Goal: Information Seeking & Learning: Learn about a topic

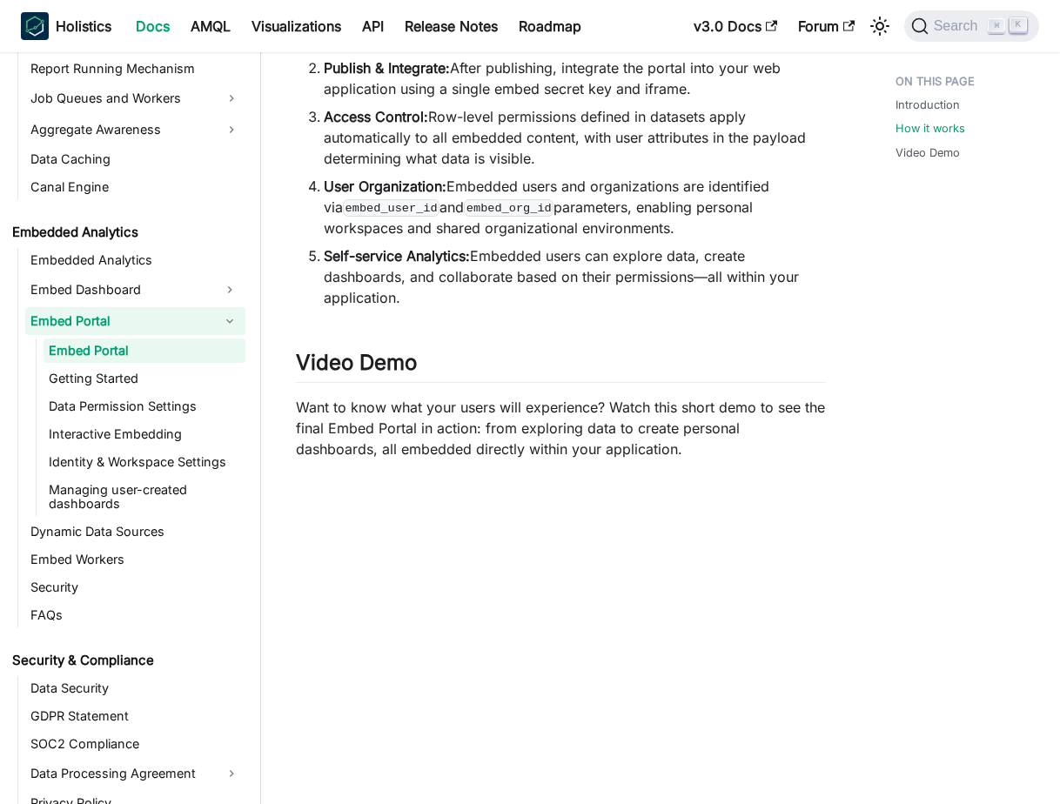
scroll to position [666, 0]
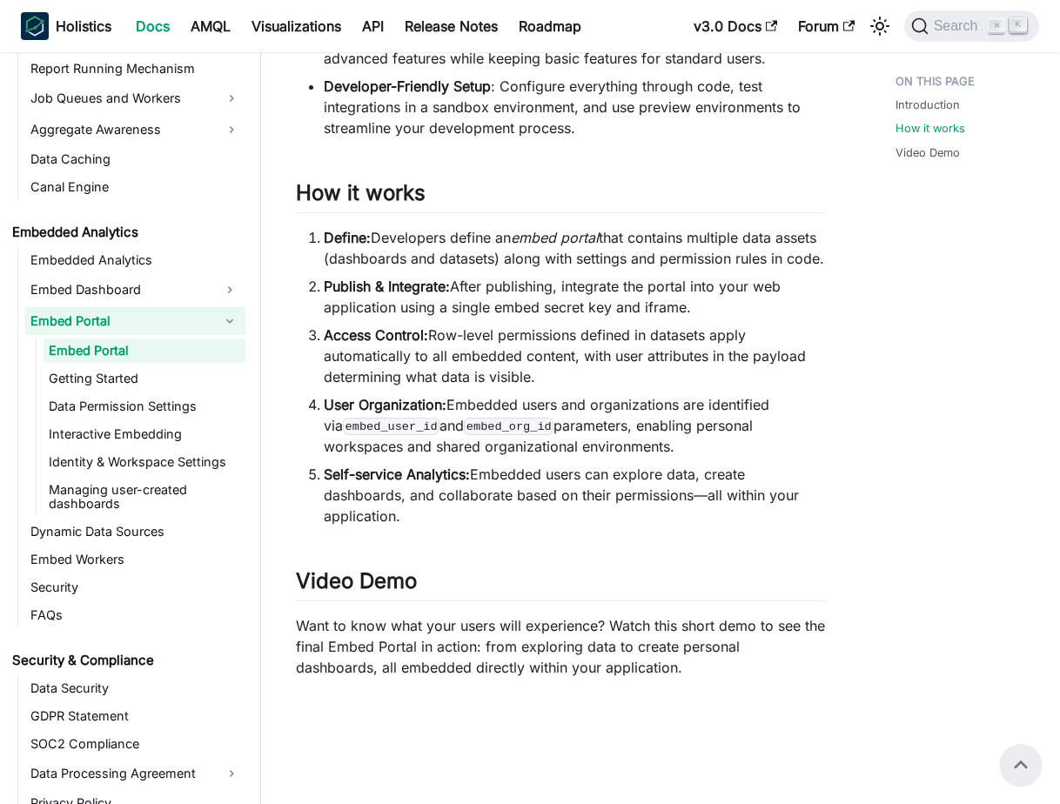
drag, startPoint x: 516, startPoint y: 558, endPoint x: 400, endPoint y: 489, distance: 135.4
click at [400, 489] on ol "Define: Developers define an embed portal that contains multiple data assets (d…" at bounding box center [561, 376] width 530 height 299
click at [477, 578] on div "Embed Portal BETA FEATURE This is a Beta feature. The documentation and feature…" at bounding box center [561, 228] width 530 height 1583
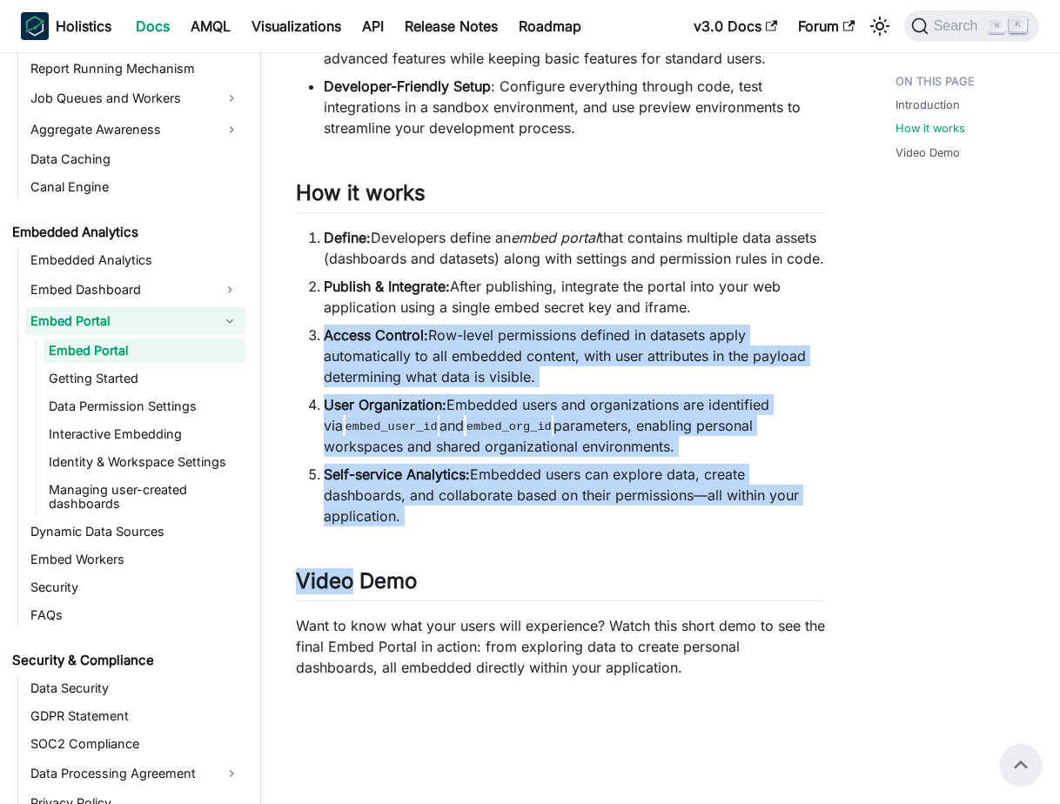
drag, startPoint x: 477, startPoint y: 578, endPoint x: 325, endPoint y: 379, distance: 250.9
click at [324, 379] on div "Embed Portal BETA FEATURE This is a Beta feature. The documentation and feature…" at bounding box center [561, 228] width 530 height 1583
click at [182, 380] on link "Getting Started" at bounding box center [145, 378] width 202 height 24
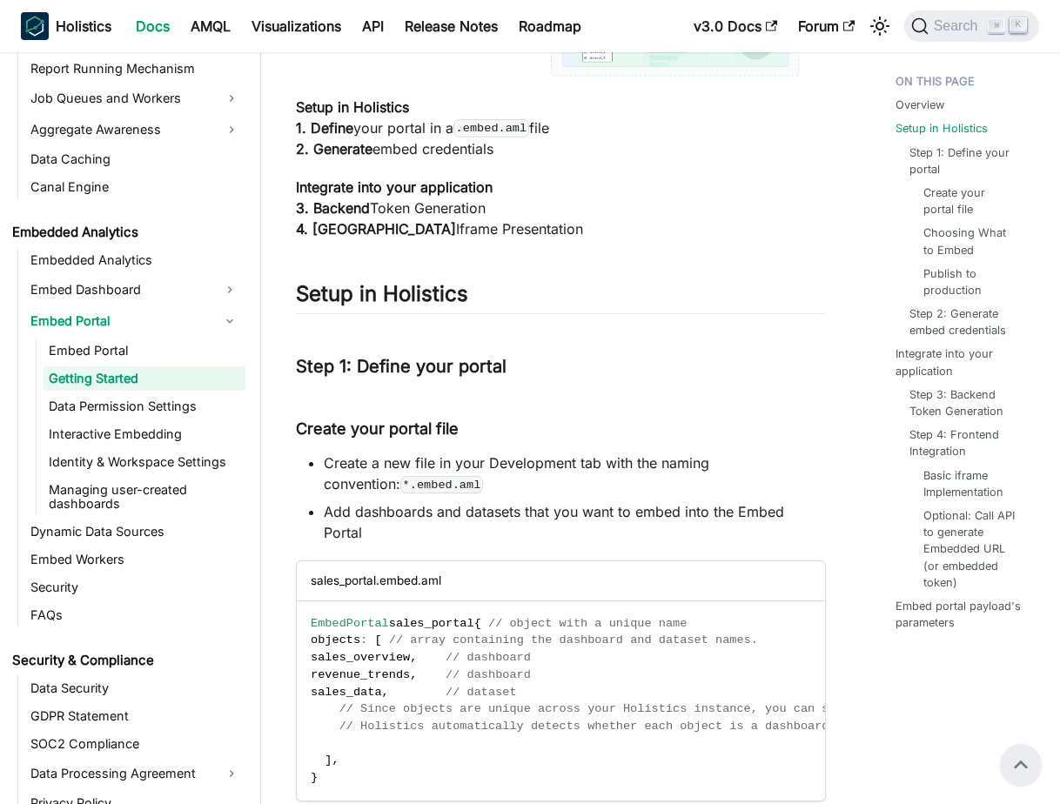
scroll to position [642, 0]
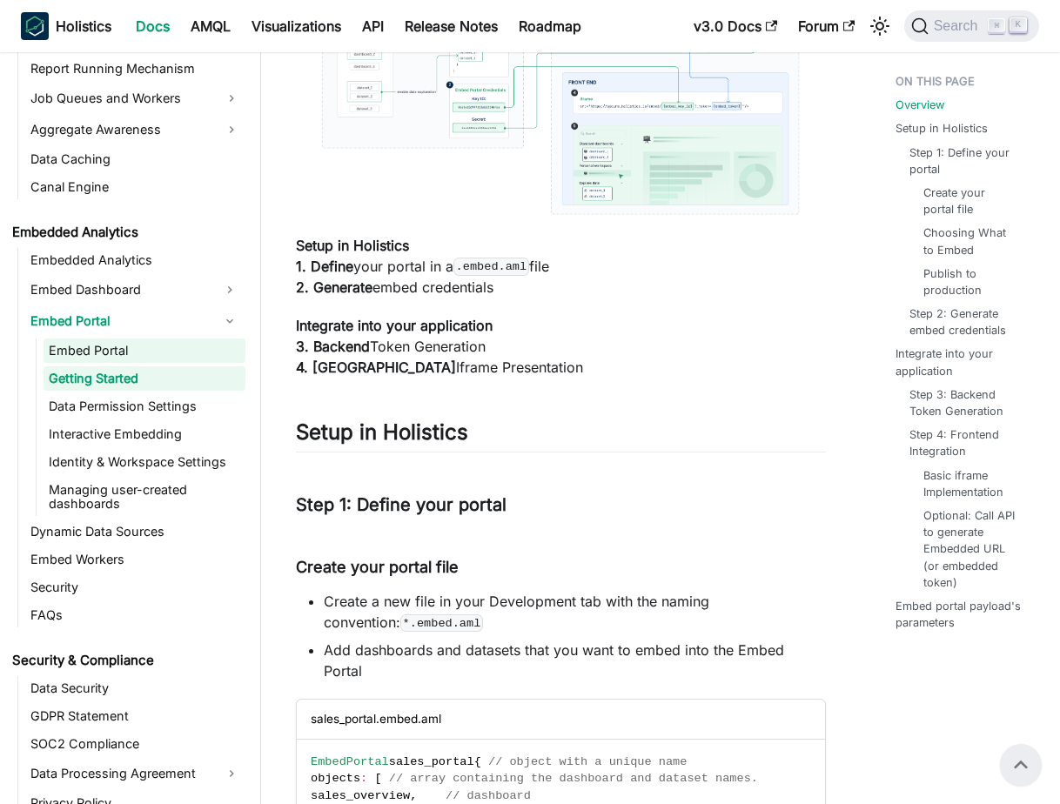
click at [171, 353] on link "Embed Portal" at bounding box center [145, 351] width 202 height 24
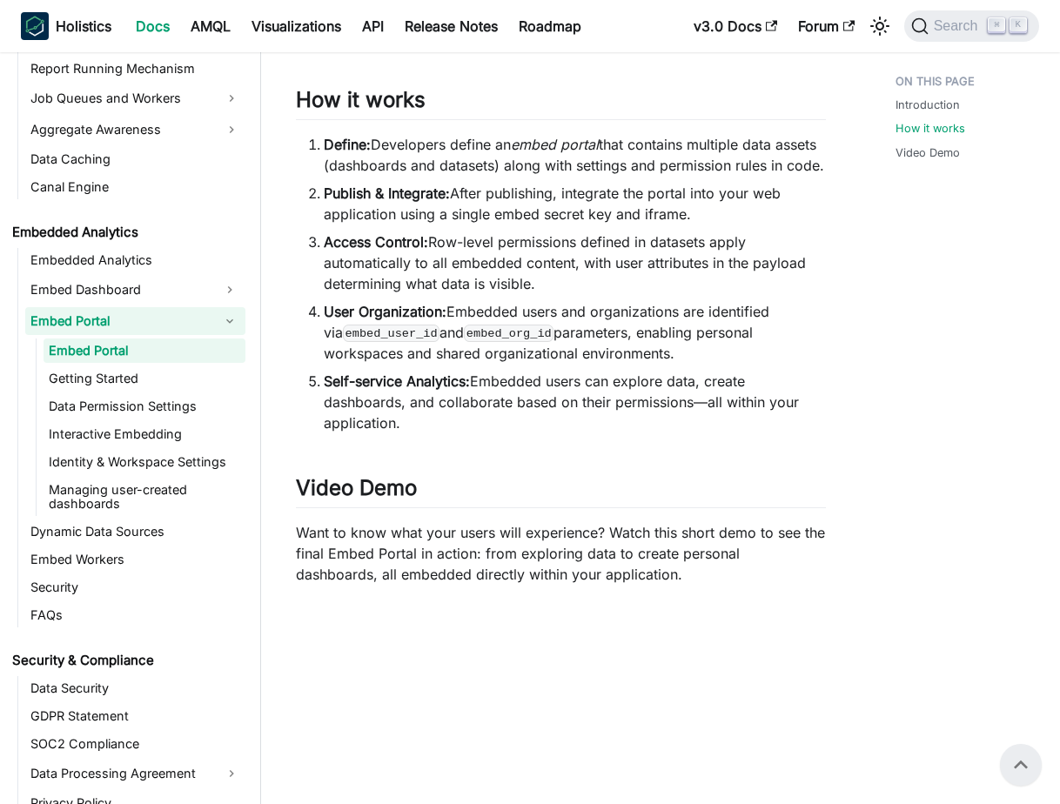
scroll to position [708, 0]
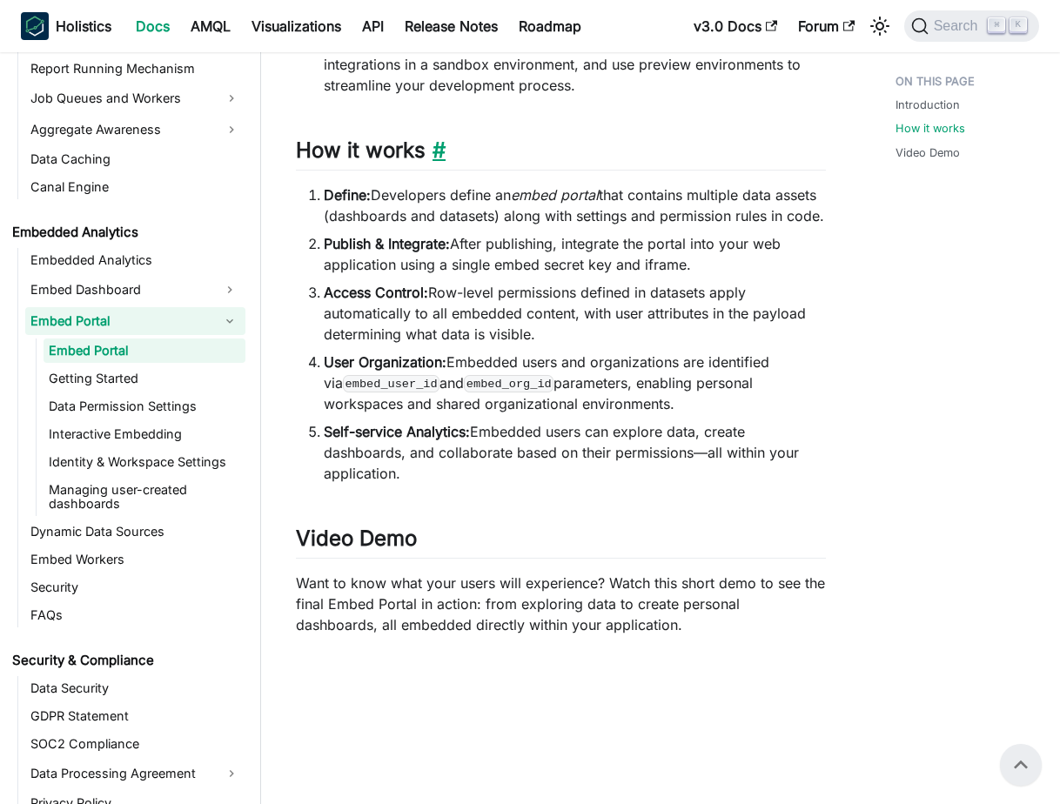
click at [443, 163] on link "​" at bounding box center [436, 150] width 20 height 25
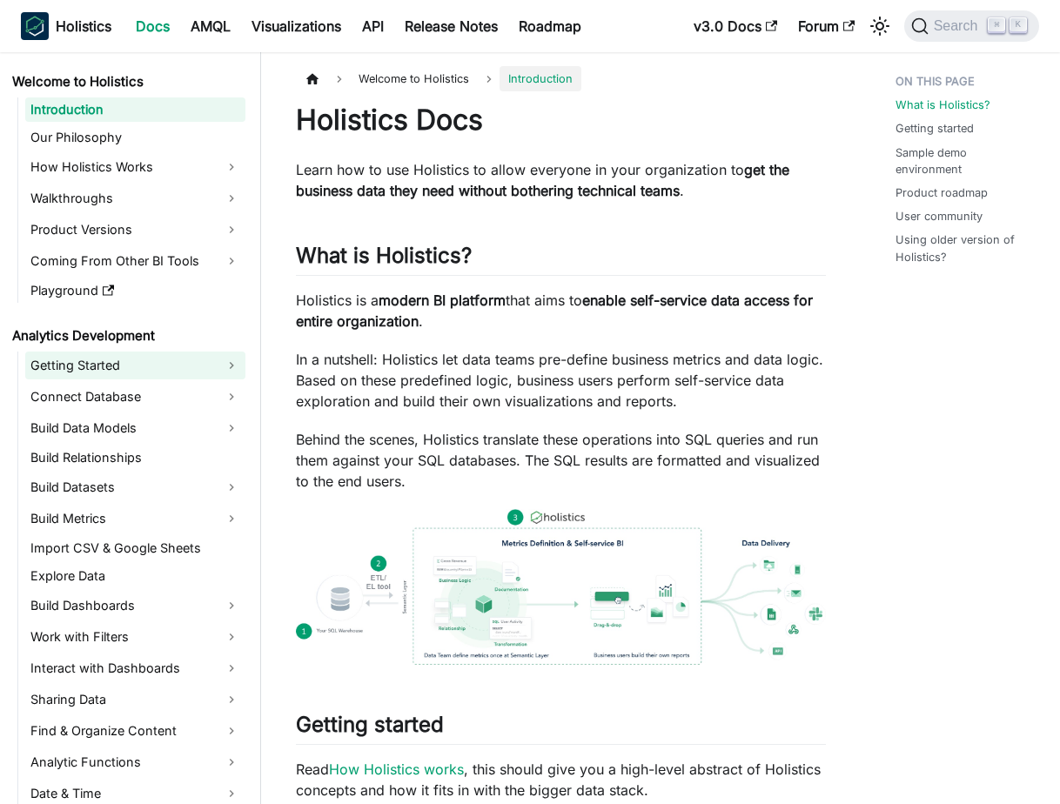
click at [131, 362] on link "Getting Started" at bounding box center [135, 366] width 220 height 28
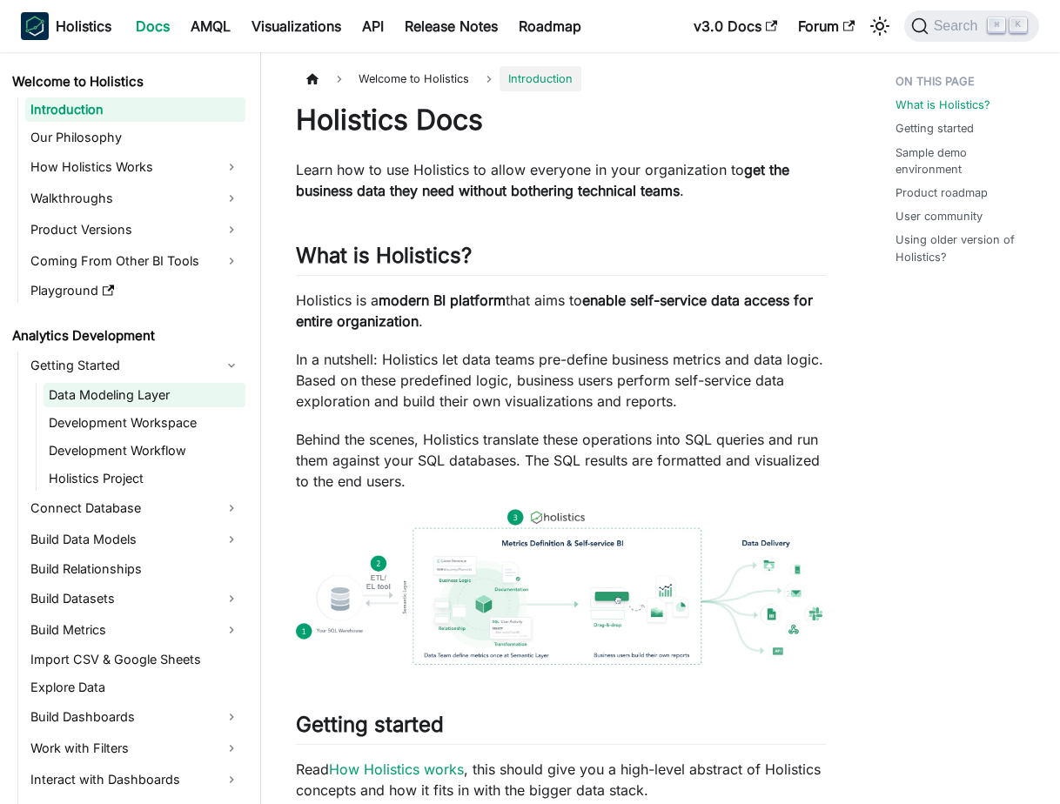
click at [134, 393] on link "Data Modeling Layer" at bounding box center [145, 395] width 202 height 24
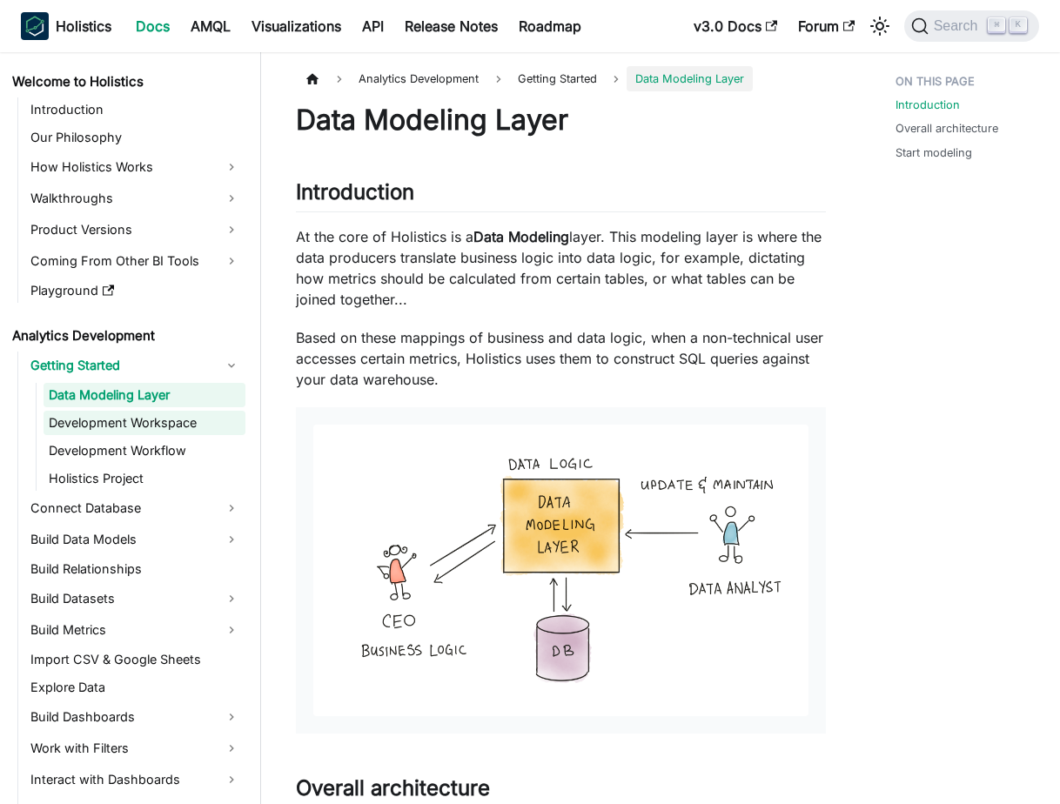
click at [138, 422] on link "Development Workspace" at bounding box center [145, 423] width 202 height 24
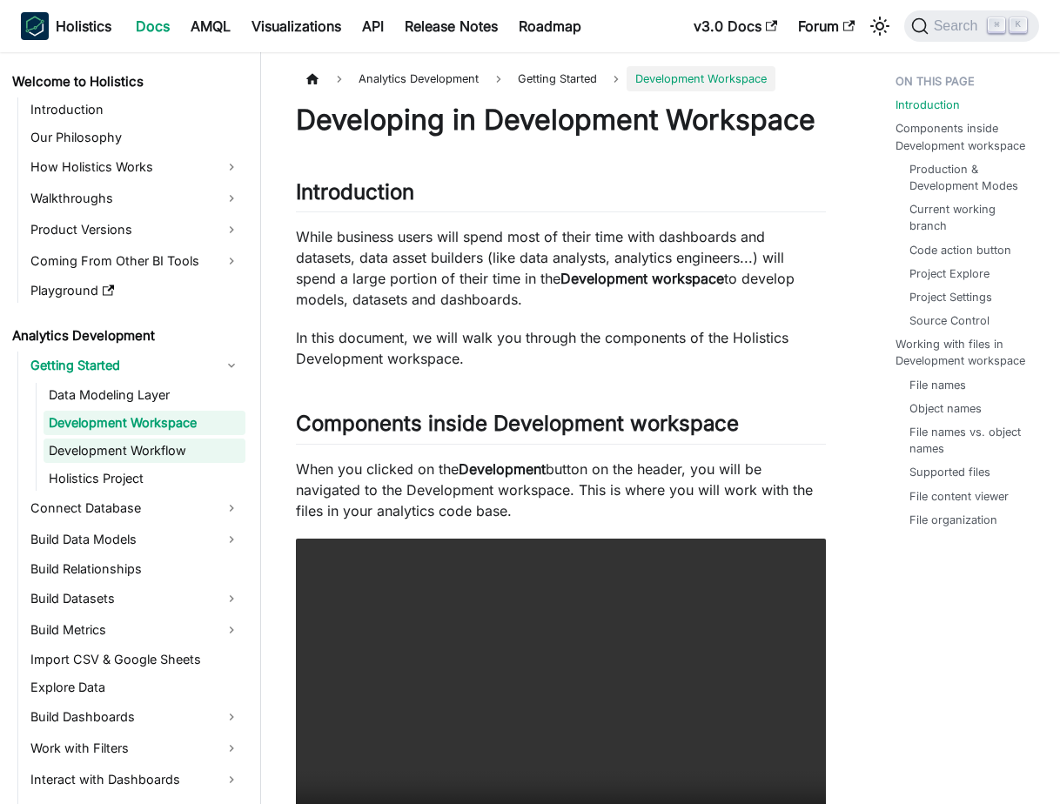
click at [144, 449] on link "Development Workflow" at bounding box center [145, 451] width 202 height 24
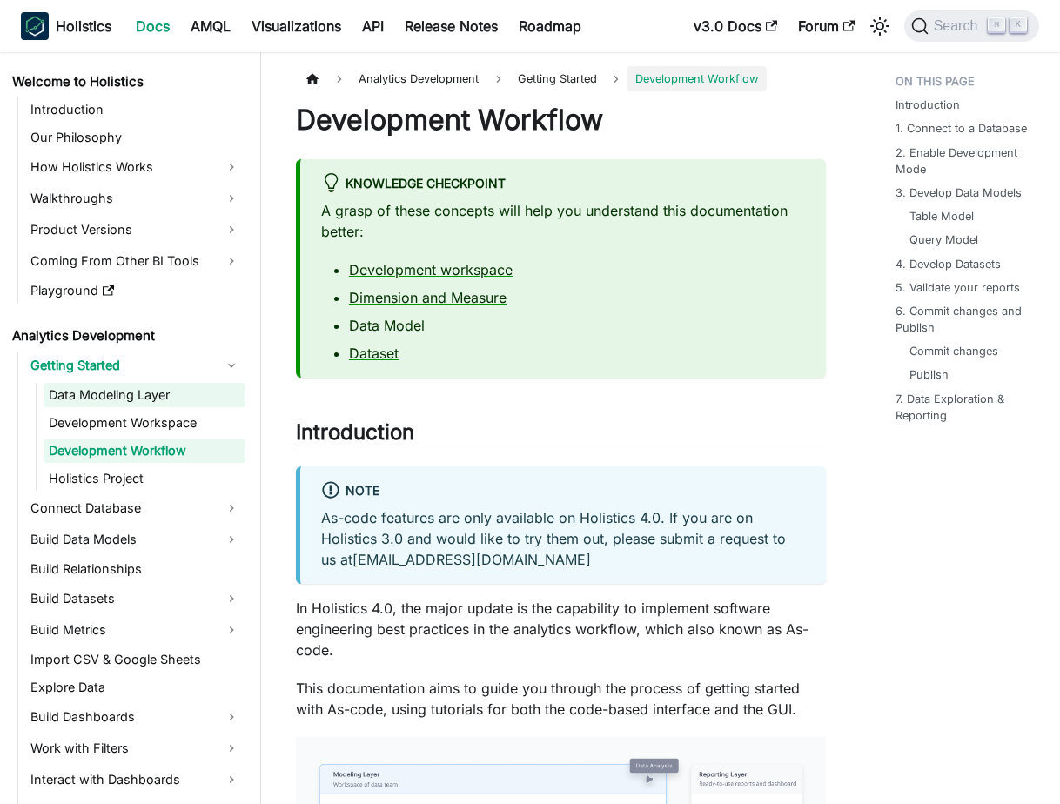
click at [156, 389] on link "Data Modeling Layer" at bounding box center [145, 395] width 202 height 24
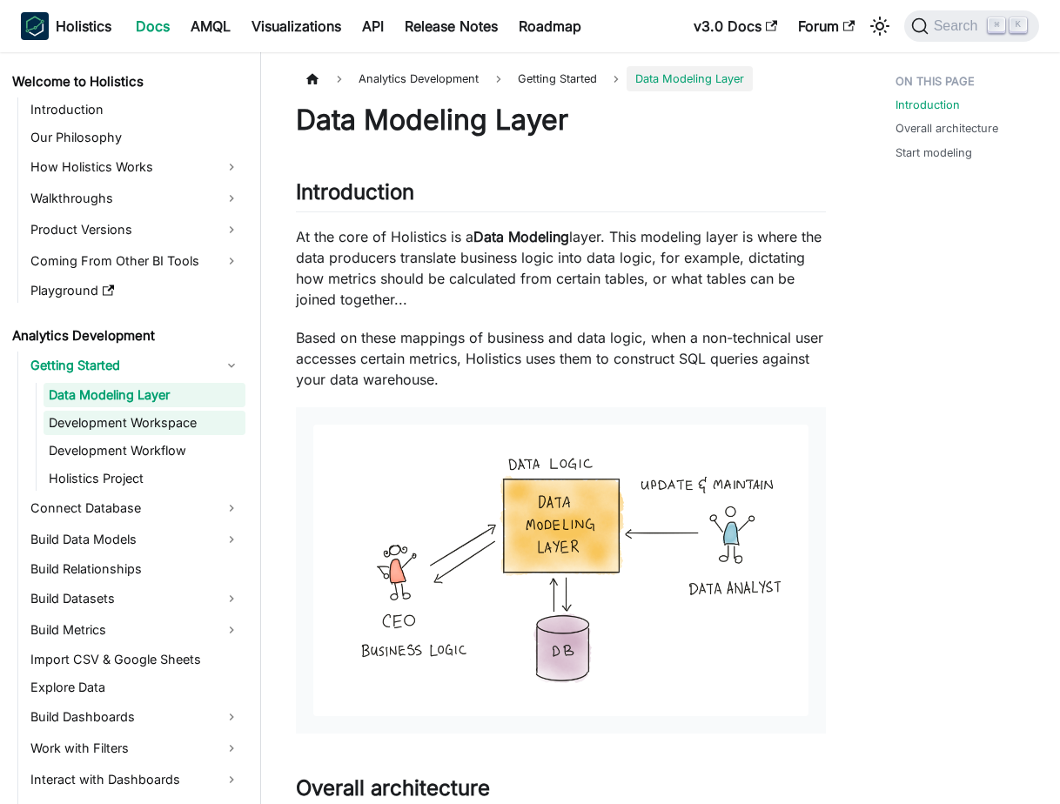
click at [160, 426] on link "Development Workspace" at bounding box center [145, 423] width 202 height 24
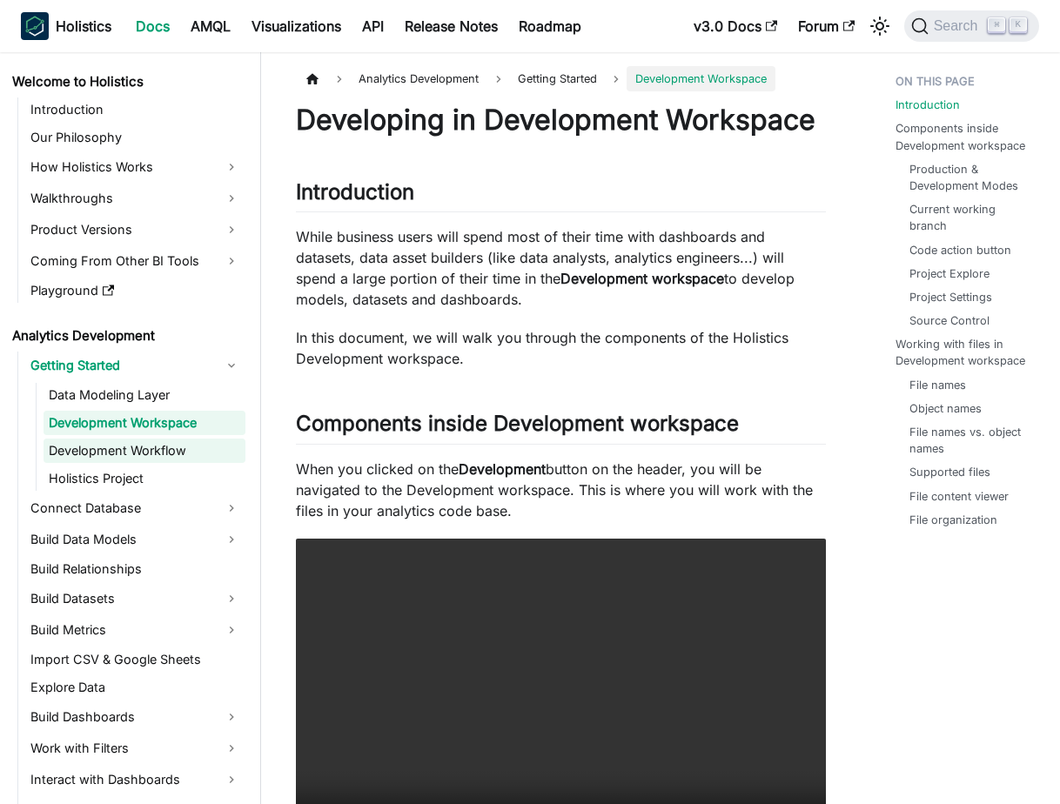
click at [160, 450] on link "Development Workflow" at bounding box center [145, 451] width 202 height 24
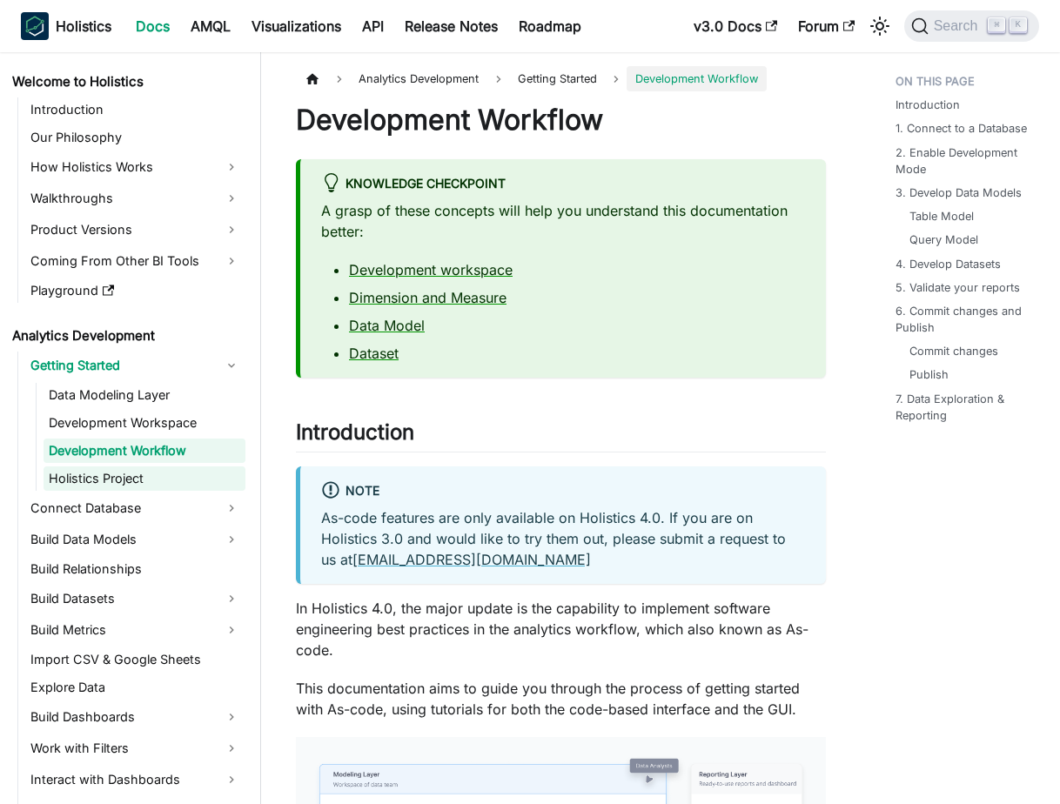
click at [159, 476] on link "Holistics Project" at bounding box center [145, 479] width 202 height 24
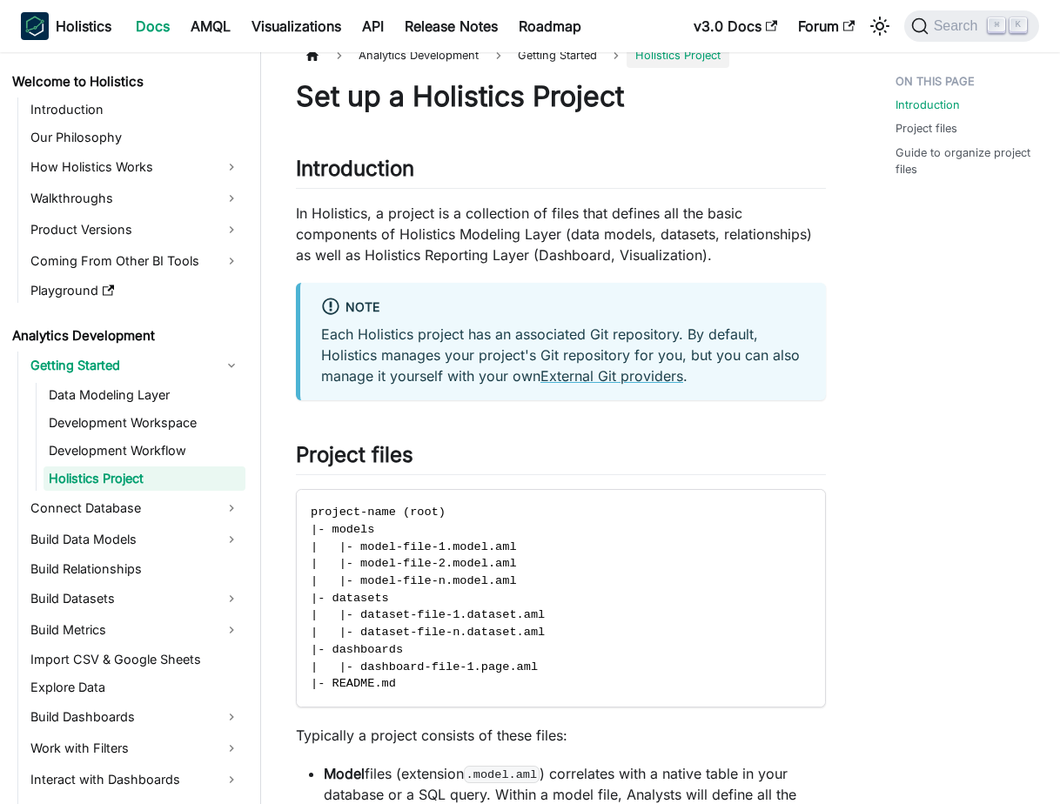
scroll to position [25, 0]
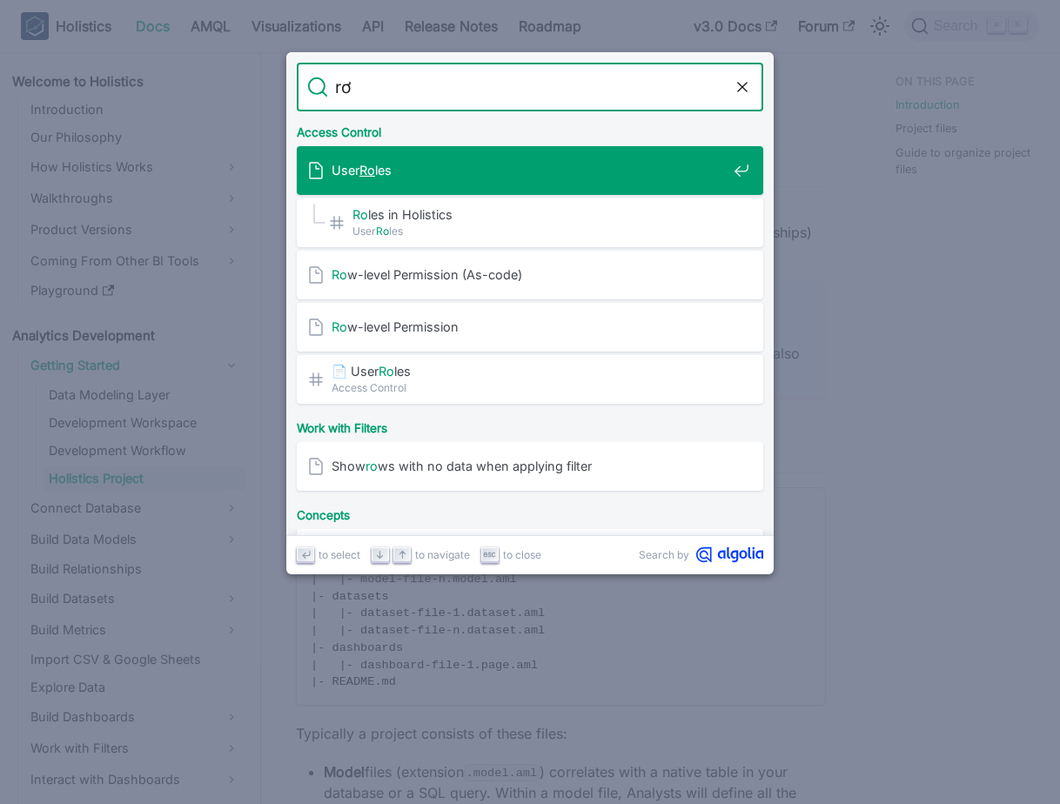
type input "row"
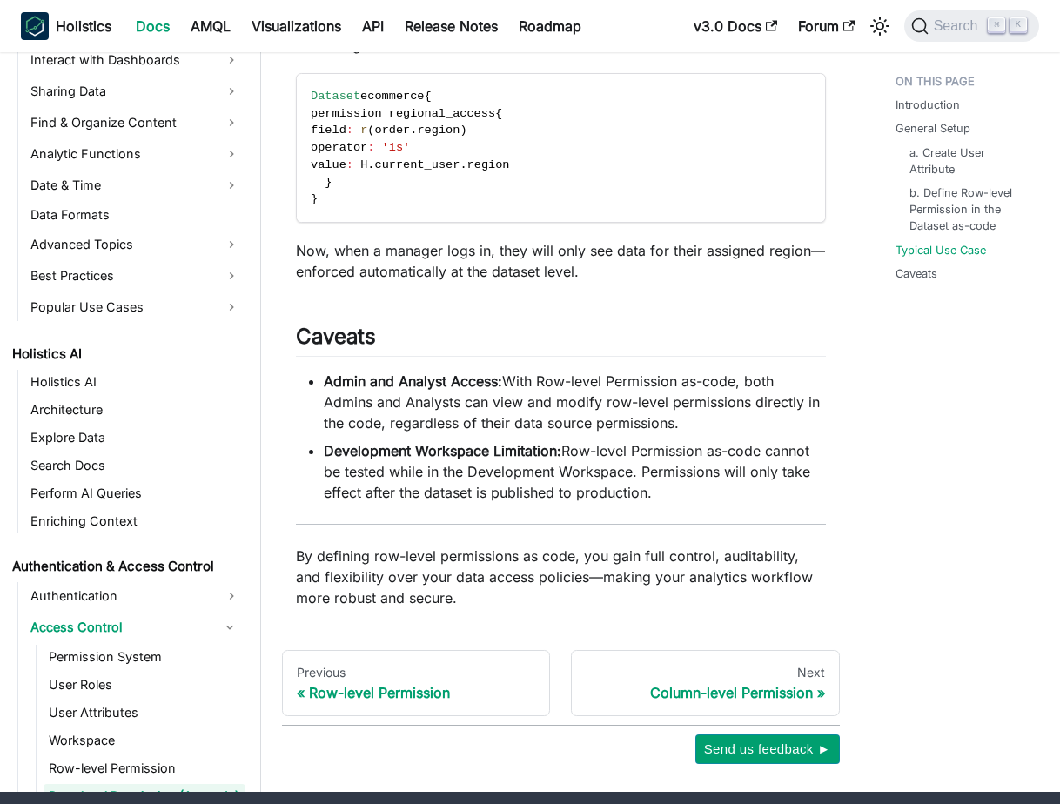
scroll to position [1854, 0]
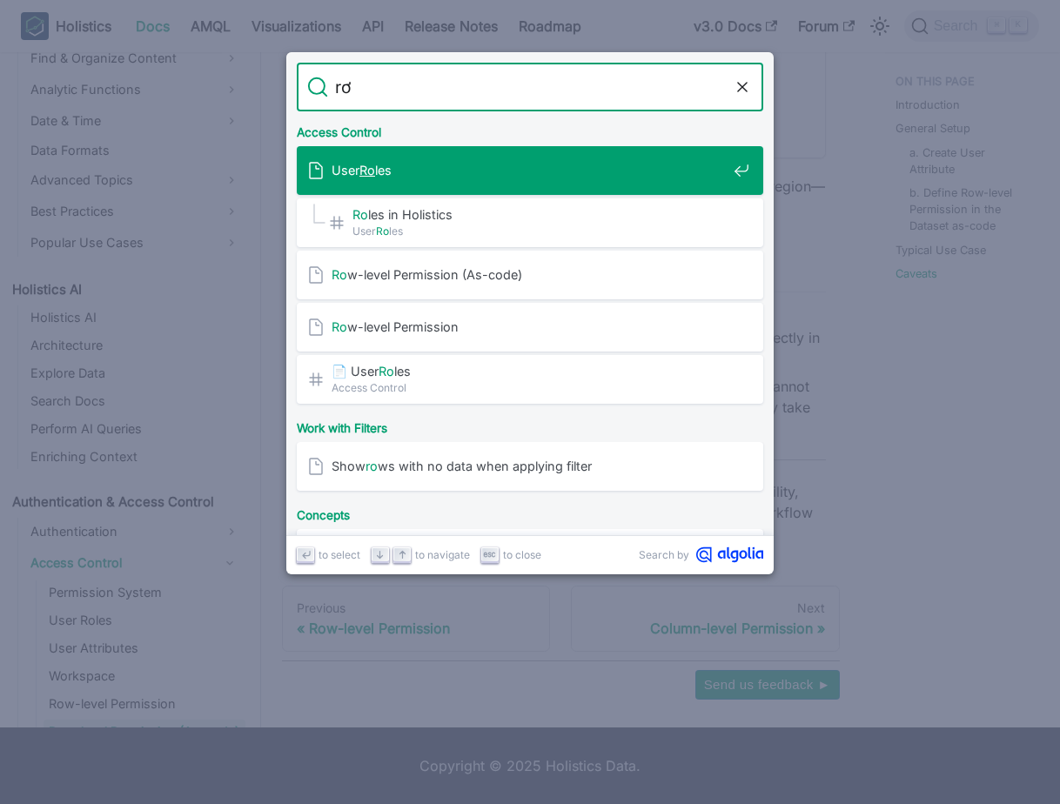
type input "row"
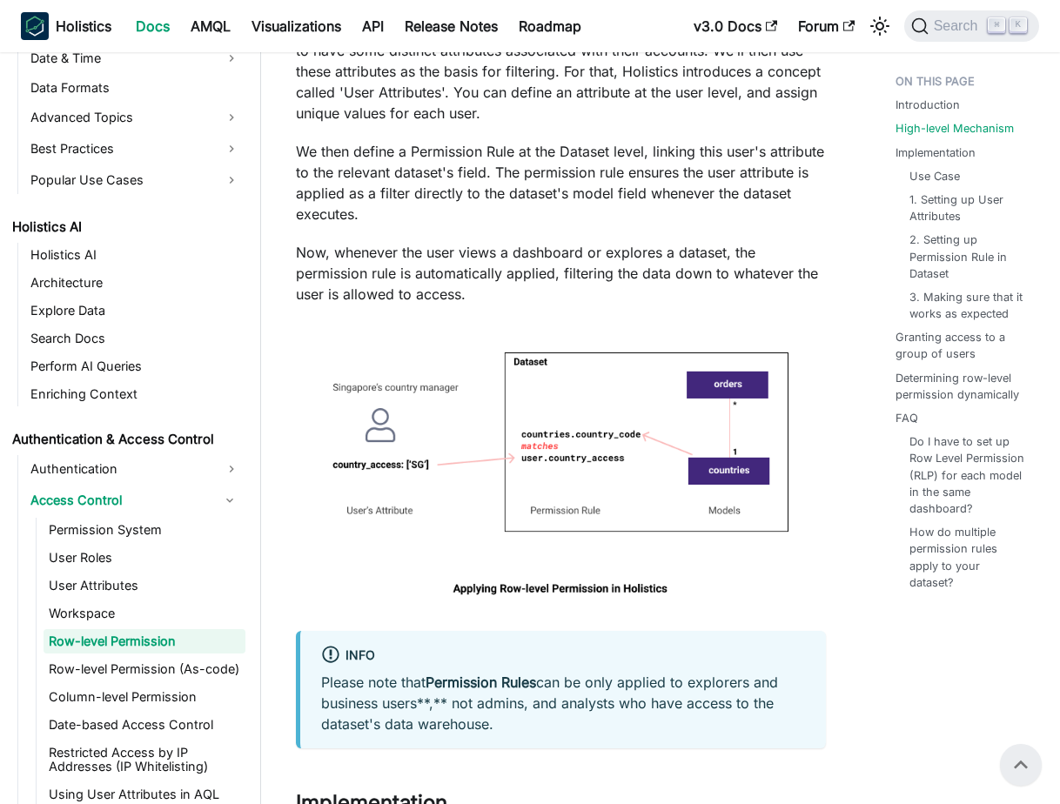
scroll to position [829, 0]
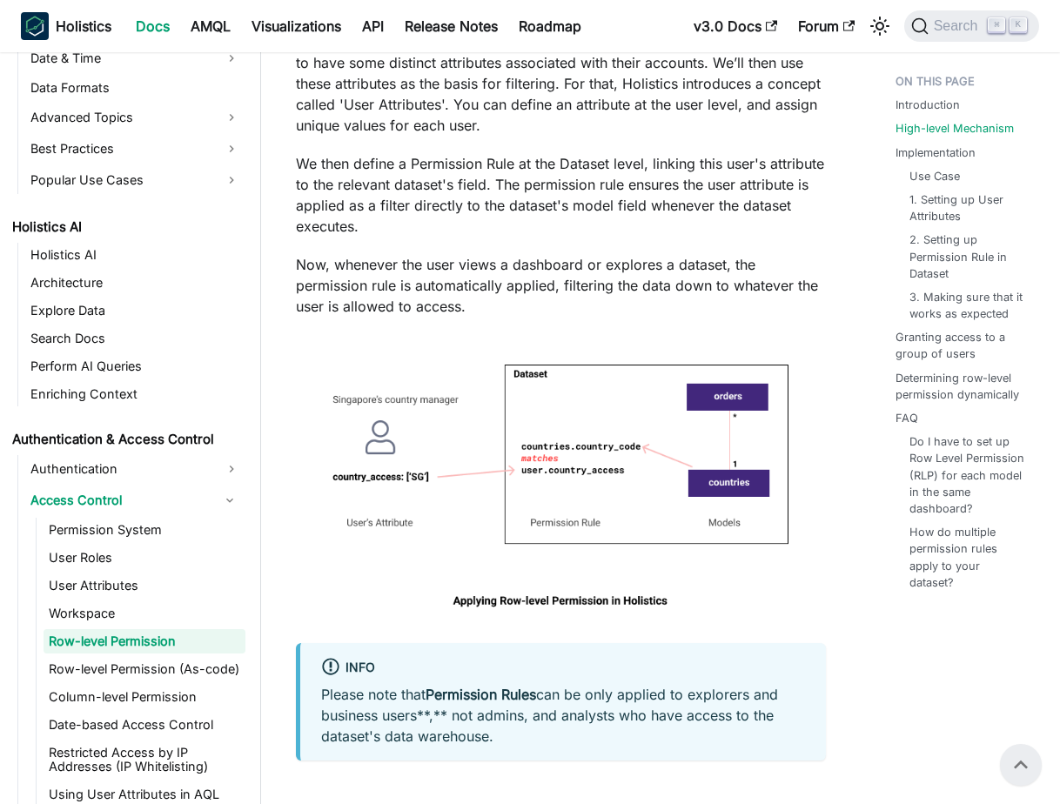
click at [605, 451] on img at bounding box center [561, 486] width 530 height 304
